Goal: Task Accomplishment & Management: Complete application form

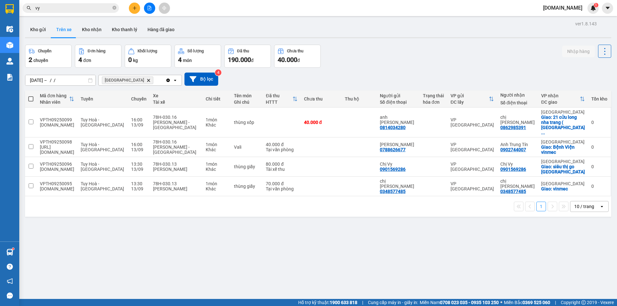
scroll to position [30, 0]
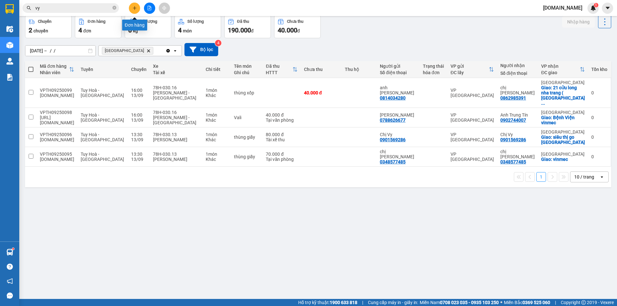
click at [131, 10] on button at bounding box center [134, 8] width 11 height 11
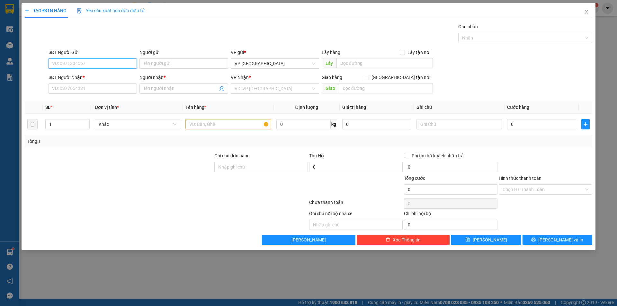
click at [95, 59] on input "SĐT Người Gửi" at bounding box center [93, 64] width 88 height 10
type input "0979058251"
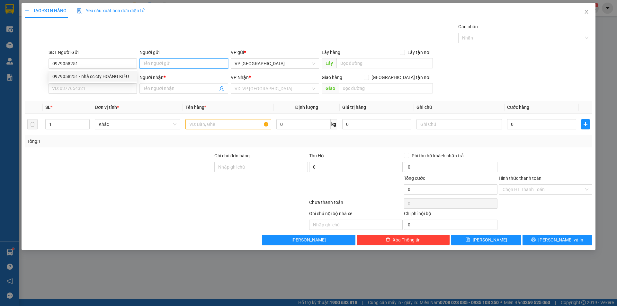
click at [167, 65] on input "Người gửi" at bounding box center [184, 64] width 88 height 10
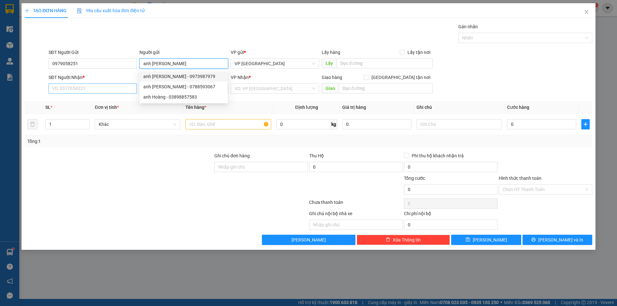
type input "anh [PERSON_NAME]"
click at [90, 93] on input "SĐT Người Nhận *" at bounding box center [93, 89] width 88 height 10
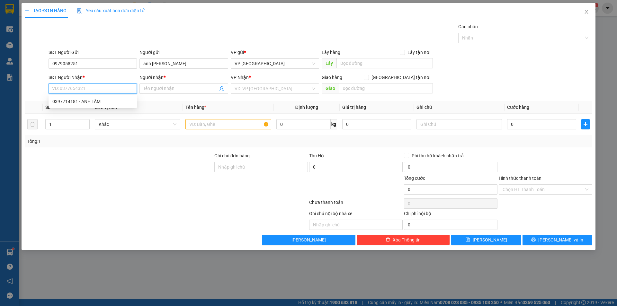
type input "9"
type input "0911859460"
click at [173, 91] on input "Người nhận *" at bounding box center [180, 88] width 74 height 7
type input "chị [PERSON_NAME]"
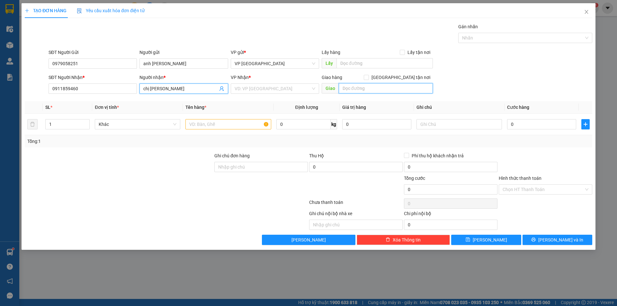
click at [357, 91] on input "text" at bounding box center [386, 88] width 94 height 10
type input "71 [PERSON_NAME]"
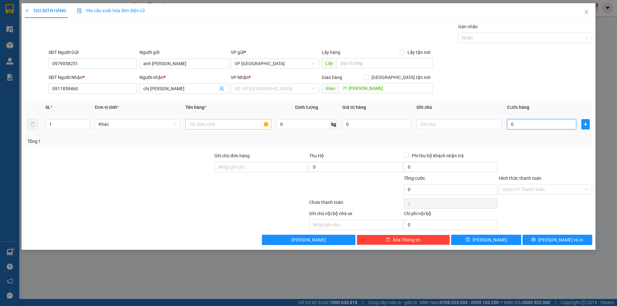
click at [519, 125] on input "0" at bounding box center [541, 124] width 69 height 10
type input "1"
type input "10"
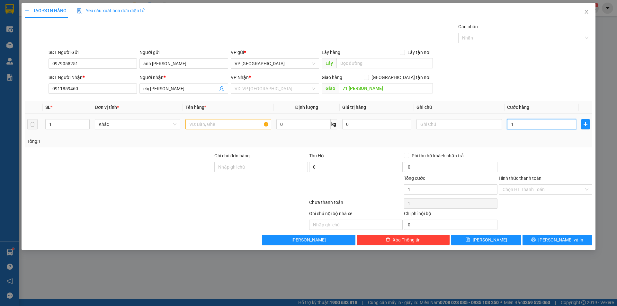
type input "10"
type input "100"
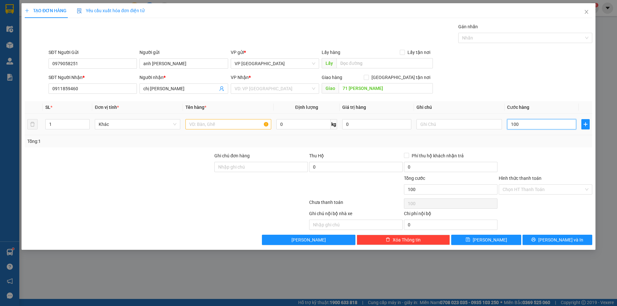
type input "1.000"
type input "10.000"
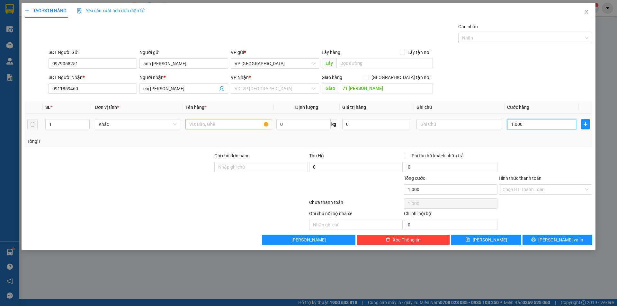
type input "10.000"
type input "100.000"
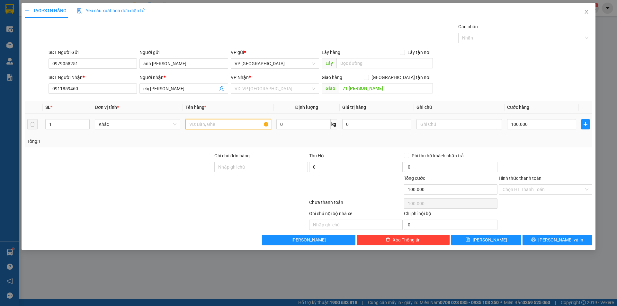
click at [222, 128] on input "text" at bounding box center [229, 124] width 86 height 10
type input "thùng xốp"
click at [518, 189] on input "Hình thức thanh toán" at bounding box center [543, 190] width 81 height 10
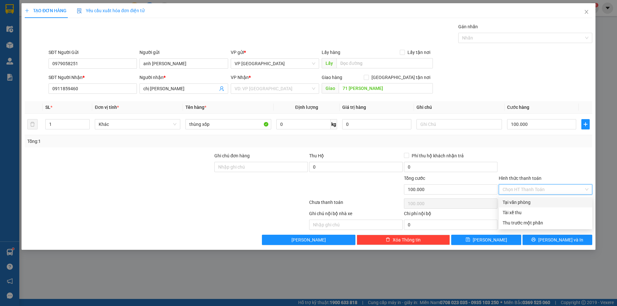
click at [520, 202] on div "Tại văn phòng" at bounding box center [546, 202] width 86 height 7
type input "0"
click at [252, 86] on input "search" at bounding box center [273, 89] width 76 height 10
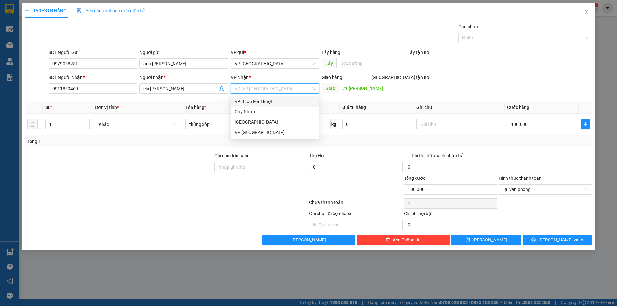
click at [266, 103] on div "VP Buôn Ma Thuột" at bounding box center [275, 101] width 81 height 7
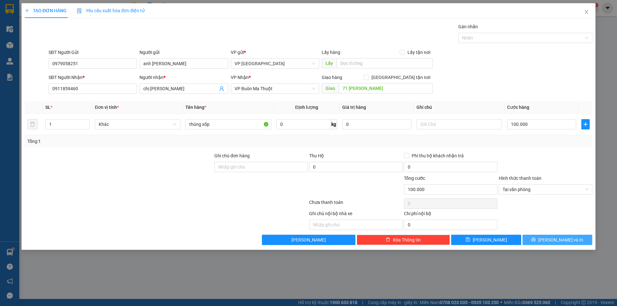
click at [542, 242] on button "[PERSON_NAME] và In" at bounding box center [558, 240] width 70 height 10
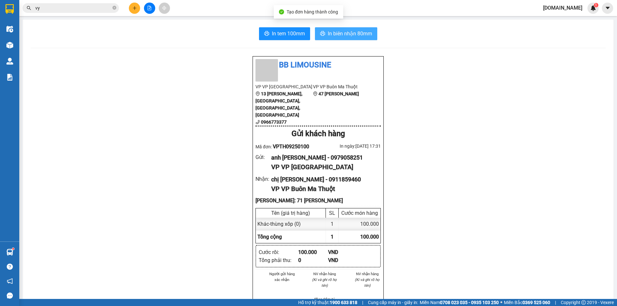
click at [340, 38] on button "In biên nhận 80mm" at bounding box center [346, 33] width 62 height 13
click at [336, 35] on span "In biên nhận 80mm" at bounding box center [350, 34] width 44 height 8
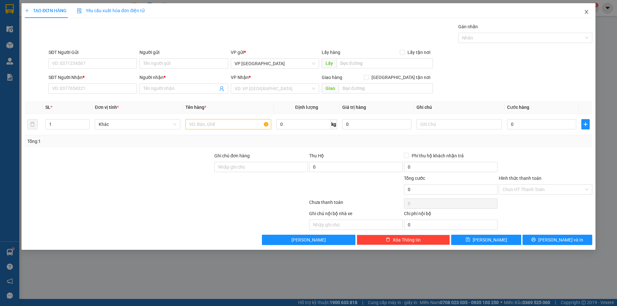
click at [584, 10] on icon "close" at bounding box center [586, 11] width 5 height 5
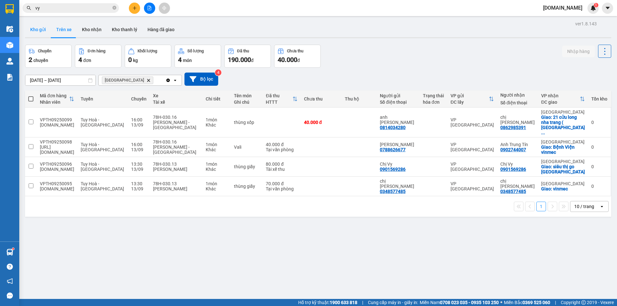
click at [41, 29] on button "Kho gửi" at bounding box center [38, 29] width 26 height 15
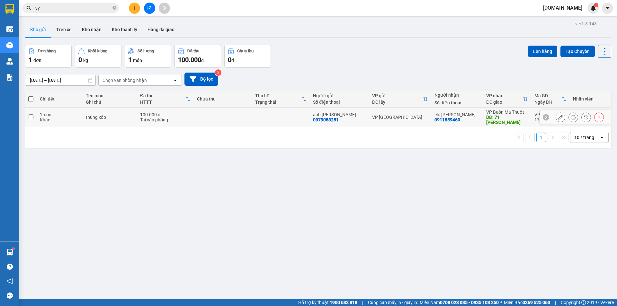
click at [287, 123] on td at bounding box center [281, 118] width 58 height 20
checkbox input "true"
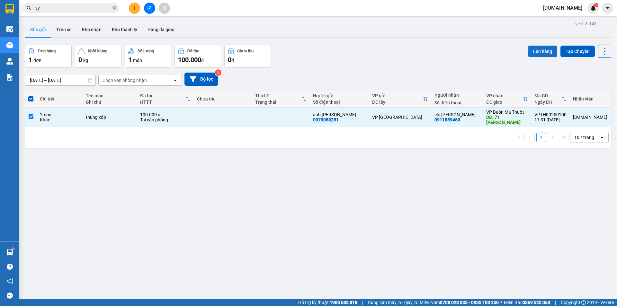
click at [532, 50] on button "Lên hàng" at bounding box center [542, 52] width 29 height 12
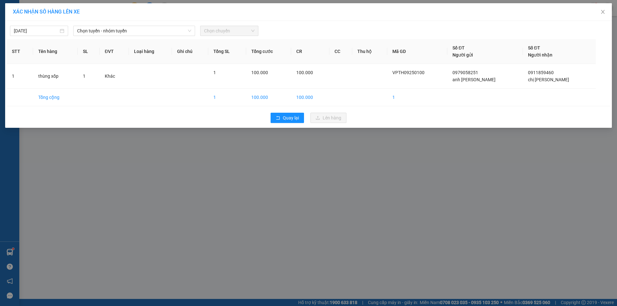
click at [137, 25] on div "[DATE] Chọn tuyến - nhóm tuyến Chọn chuyến" at bounding box center [309, 30] width 604 height 14
click at [136, 34] on span "Chọn tuyến - nhóm tuyến" at bounding box center [134, 31] width 114 height 10
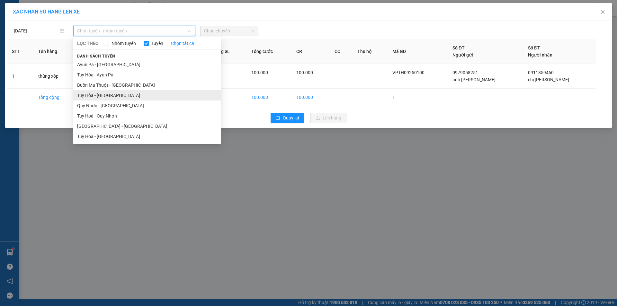
click at [135, 91] on li "Tuy Hòa - [GEOGRAPHIC_DATA]" at bounding box center [147, 95] width 148 height 10
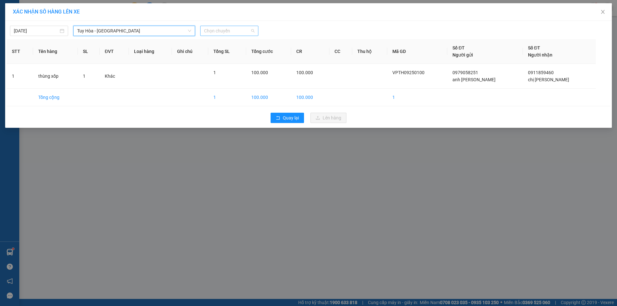
click at [213, 31] on span "Chọn chuyến" at bounding box center [229, 31] width 50 height 10
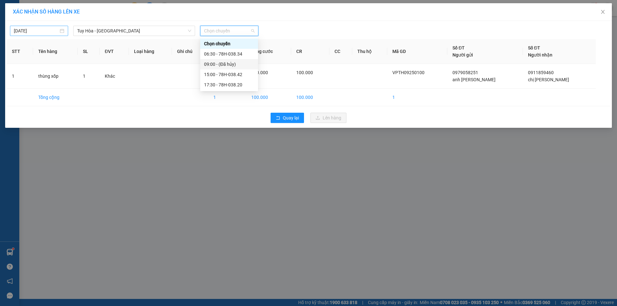
click at [58, 33] on input "[DATE]" at bounding box center [36, 30] width 45 height 7
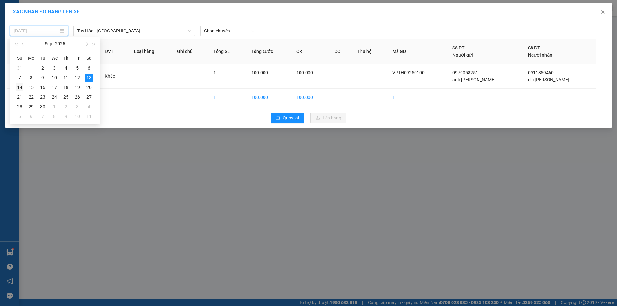
click at [21, 88] on div "14" at bounding box center [20, 88] width 8 height 8
type input "[DATE]"
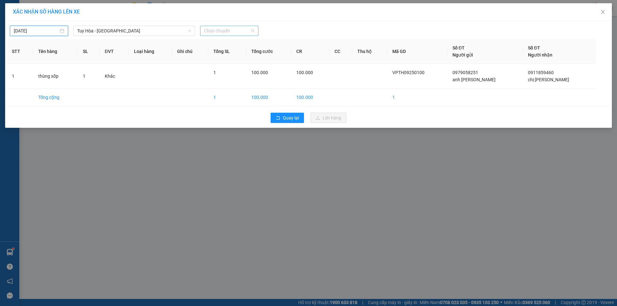
click at [228, 32] on span "Chọn chuyến" at bounding box center [229, 31] width 50 height 10
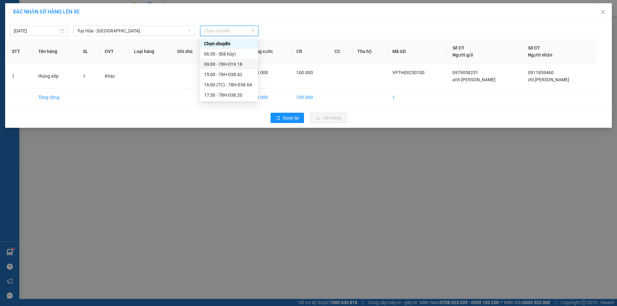
click at [223, 62] on div "09:00 - 78H-019.18" at bounding box center [229, 64] width 50 height 7
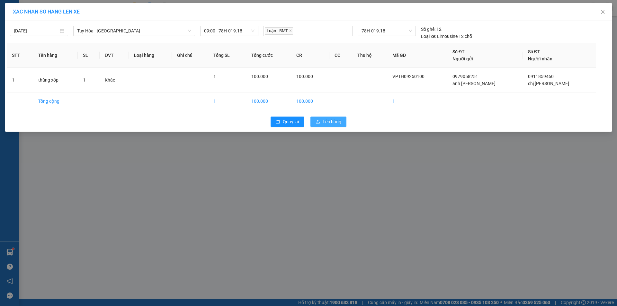
click at [332, 124] on span "Lên hàng" at bounding box center [332, 121] width 19 height 7
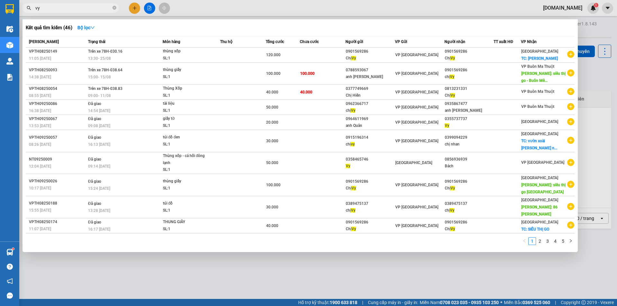
click at [60, 8] on input "vy" at bounding box center [73, 8] width 76 height 7
type input "v"
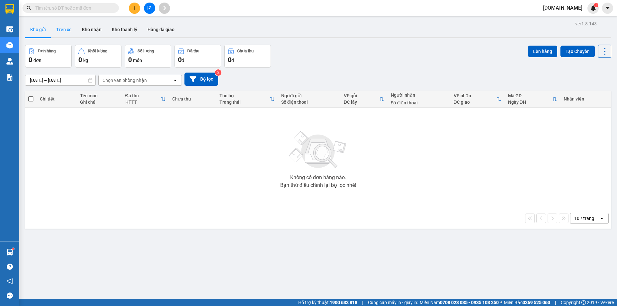
click at [64, 25] on button "Trên xe" at bounding box center [64, 29] width 26 height 15
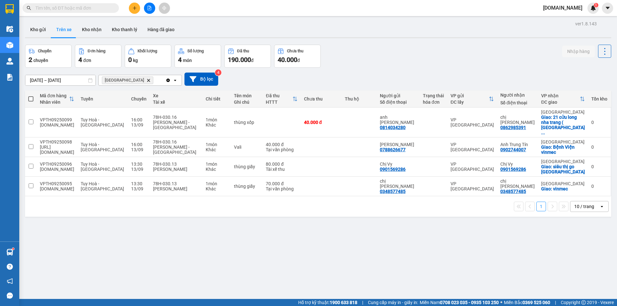
click at [85, 82] on input "[DATE] – [DATE]" at bounding box center [60, 80] width 70 height 10
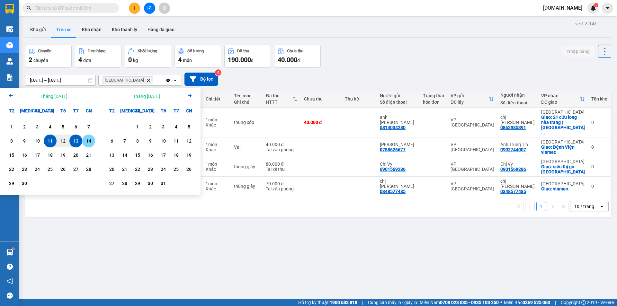
click at [89, 141] on div "14" at bounding box center [88, 141] width 9 height 8
type input "[DATE] – / /"
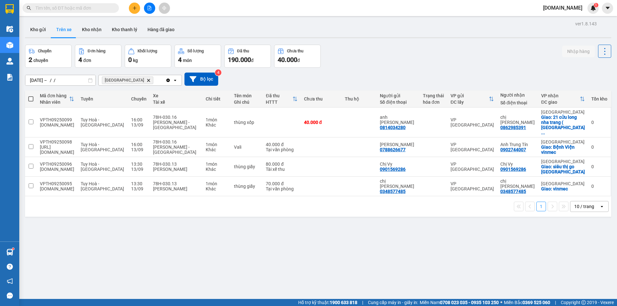
click at [280, 80] on div "[DATE] – / / Press the down arrow key to interact with the calendar and select …" at bounding box center [318, 79] width 587 height 13
click at [84, 81] on input "[DATE] – [DATE]" at bounding box center [60, 80] width 70 height 10
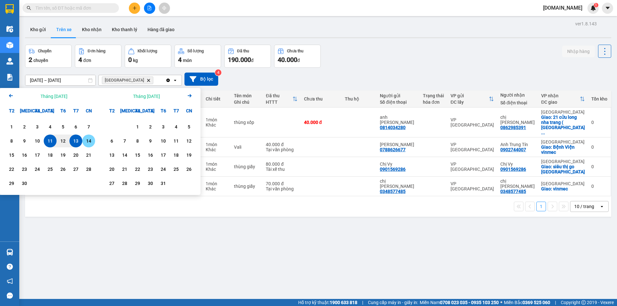
click at [85, 139] on div "14" at bounding box center [88, 141] width 9 height 8
type input "[DATE] – / /"
click at [258, 80] on div "[DATE] – / / Press the down arrow key to interact with the calendar and select …" at bounding box center [318, 79] width 587 height 13
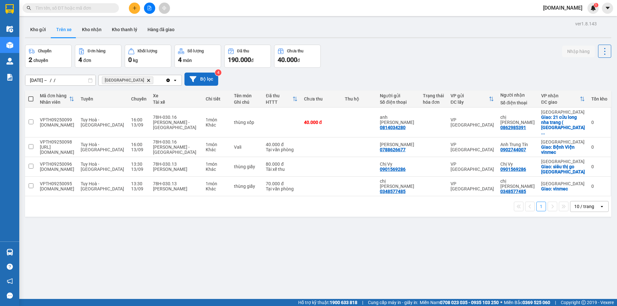
click at [205, 75] on button "Bộ lọc" at bounding box center [202, 79] width 34 height 13
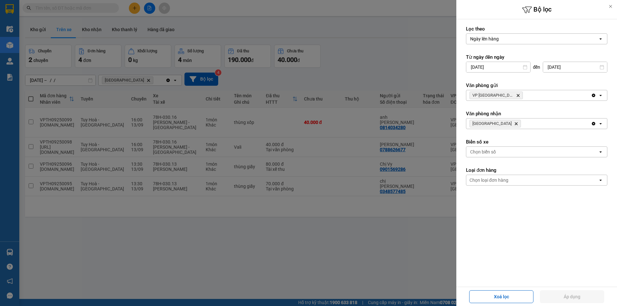
click at [499, 124] on span "Nha Trang Delete" at bounding box center [495, 124] width 51 height 8
click at [515, 124] on icon "Delete" at bounding box center [517, 124] width 4 height 4
click at [495, 124] on div "Chọn văn phòng" at bounding box center [486, 124] width 33 height 6
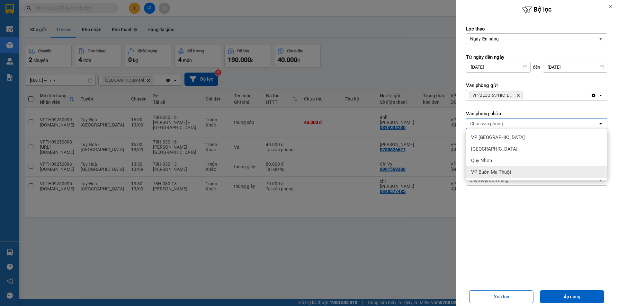
click at [490, 174] on span "VP Buôn Ma Thuột" at bounding box center [491, 172] width 40 height 6
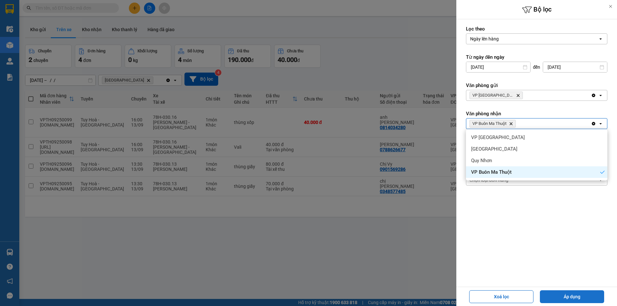
click at [564, 295] on button "Áp dụng" at bounding box center [572, 297] width 64 height 13
